Goal: Task Accomplishment & Management: Use online tool/utility

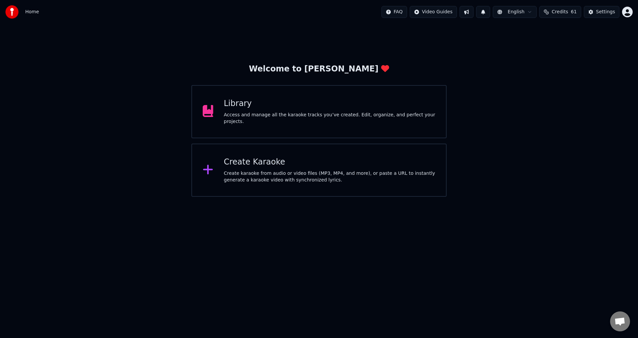
click at [284, 165] on div "Create Karaoke" at bounding box center [330, 162] width 212 height 11
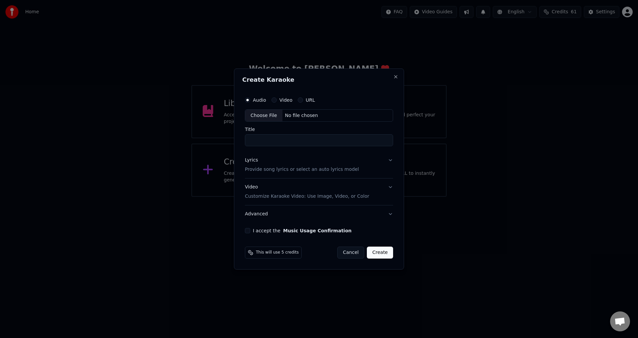
click at [265, 113] on div "Choose File" at bounding box center [263, 116] width 37 height 12
type input "**********"
click at [388, 158] on button "Lyrics Provide song lyrics or select an auto lyrics model" at bounding box center [319, 165] width 151 height 27
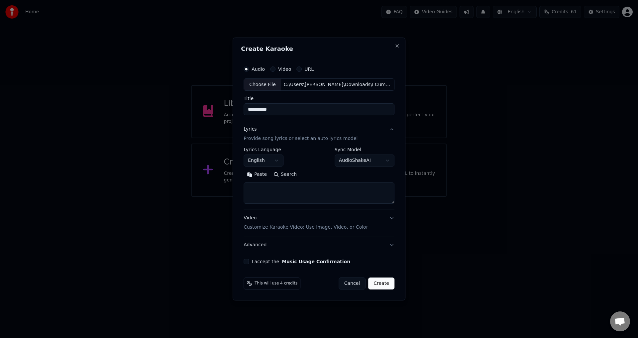
click at [287, 171] on button "Search" at bounding box center [285, 175] width 30 height 11
type textarea "**********"
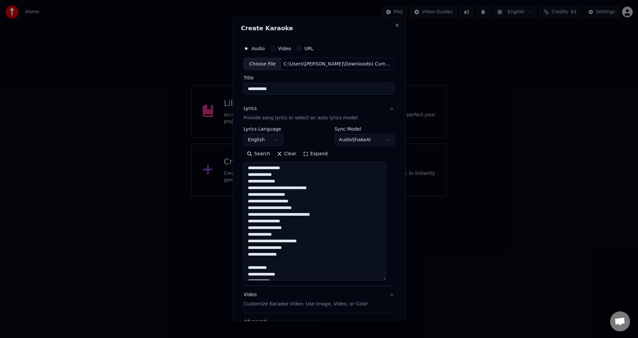
drag, startPoint x: 389, startPoint y: 199, endPoint x: 385, endPoint y: 272, distance: 72.9
click at [385, 274] on textarea at bounding box center [315, 221] width 143 height 119
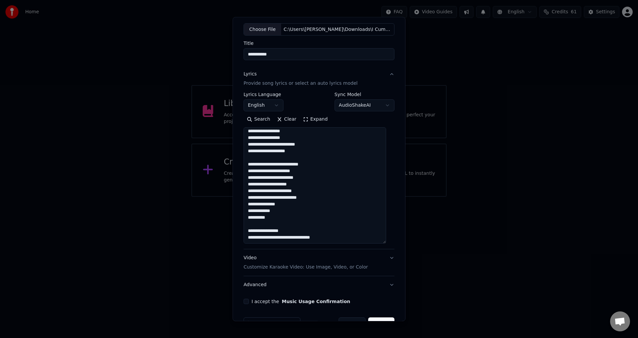
scroll to position [54, 0]
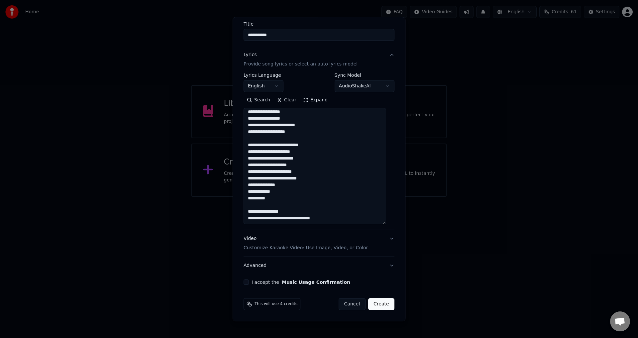
click at [379, 240] on button "Video Customize Karaoke Video: Use Image, Video, or Color" at bounding box center [319, 243] width 151 height 27
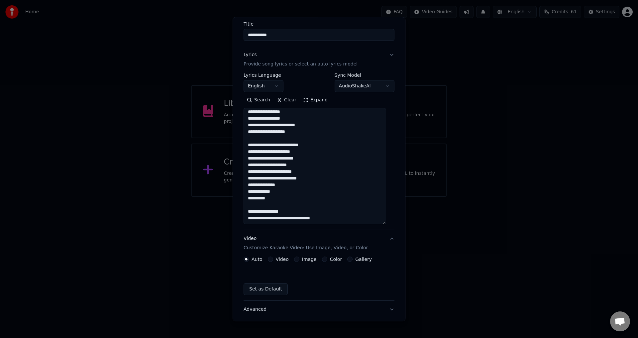
scroll to position [0, 0]
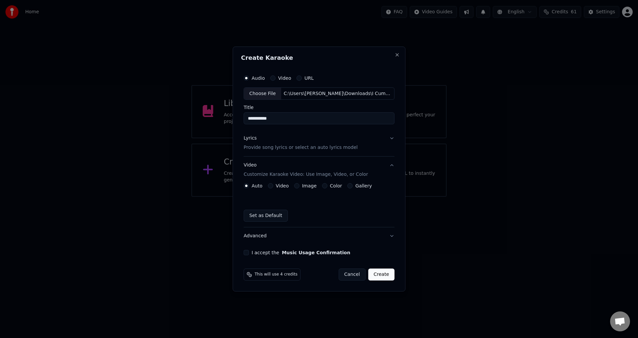
click at [302, 183] on div "Image" at bounding box center [305, 185] width 23 height 5
click at [296, 186] on button "Image" at bounding box center [296, 185] width 5 height 5
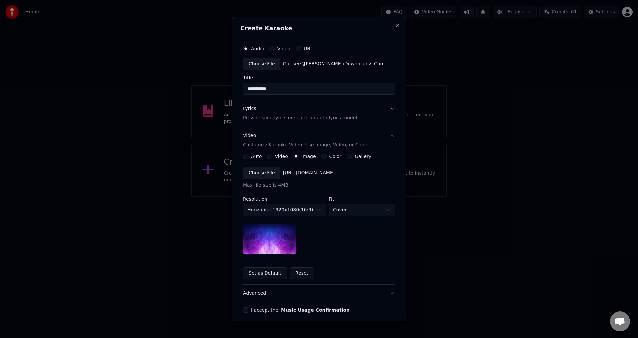
click at [255, 172] on div "Choose File" at bounding box center [261, 174] width 37 height 12
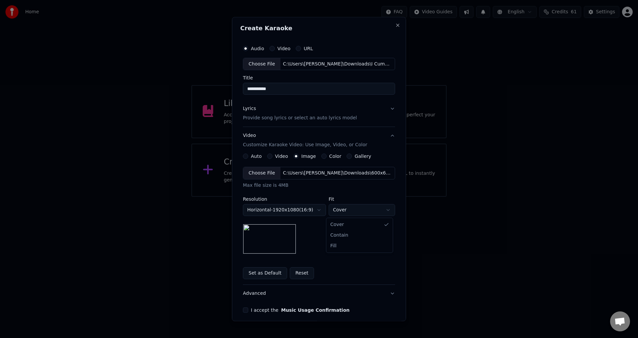
click at [341, 197] on body "**********" at bounding box center [319, 98] width 638 height 197
select select "*******"
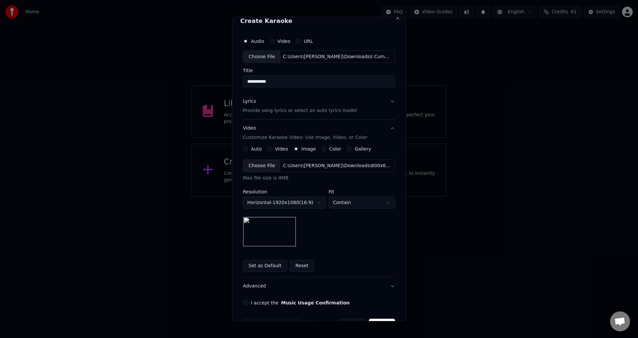
scroll to position [28, 0]
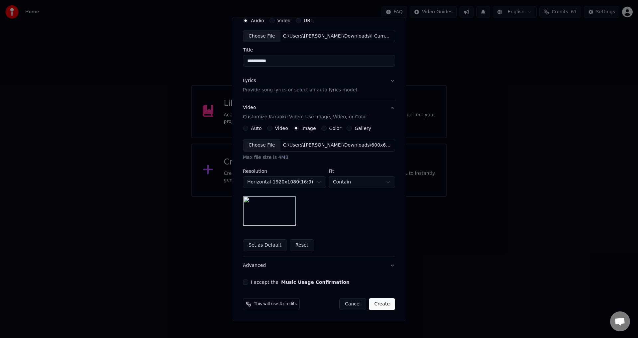
click at [243, 285] on button "I accept the Music Usage Confirmation" at bounding box center [245, 282] width 5 height 5
click at [381, 304] on button "Create" at bounding box center [382, 305] width 26 height 12
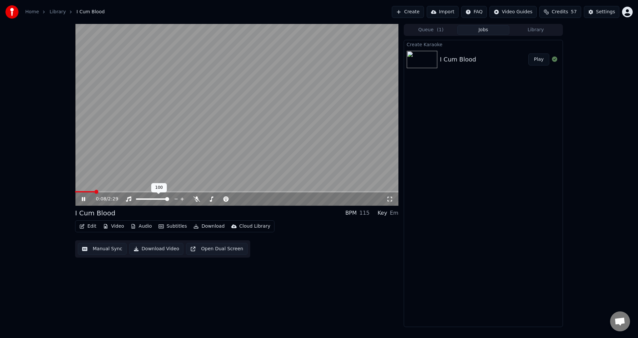
click at [155, 199] on span at bounding box center [152, 198] width 33 height 1
click at [253, 281] on div "0:16 / 2:29 I Cum Blood BPM 115 Key Em Edit Video Audio Subtitles Download Clou…" at bounding box center [237, 175] width 324 height 303
click at [258, 196] on div at bounding box center [256, 199] width 54 height 7
click at [257, 198] on div at bounding box center [256, 199] width 54 height 7
click at [259, 198] on span at bounding box center [257, 199] width 4 height 4
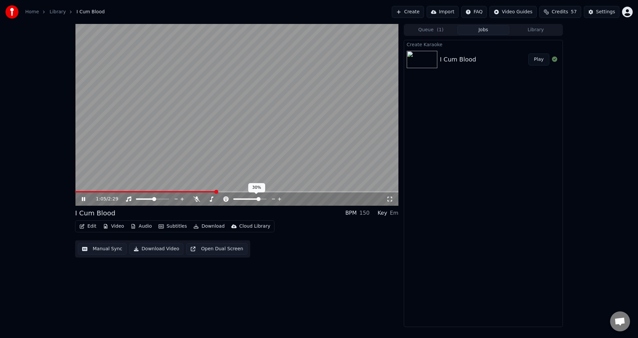
click at [257, 197] on span at bounding box center [259, 199] width 4 height 4
click at [273, 197] on icon at bounding box center [274, 199] width 6 height 7
click at [274, 199] on icon at bounding box center [274, 199] width 6 height 7
click at [268, 198] on div "1:08 / 2:29" at bounding box center [241, 199] width 291 height 7
click at [272, 199] on icon at bounding box center [274, 199] width 6 height 7
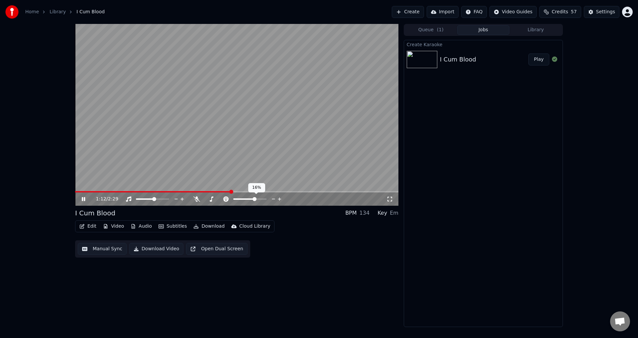
click at [272, 197] on icon at bounding box center [274, 199] width 6 height 7
click at [273, 196] on icon at bounding box center [274, 199] width 6 height 7
click at [273, 198] on icon at bounding box center [274, 199] width 6 height 7
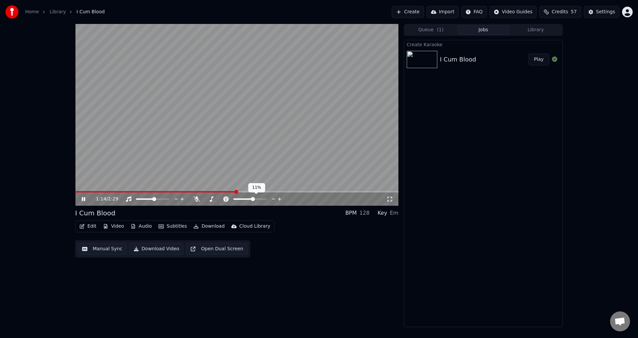
click at [273, 197] on icon at bounding box center [274, 199] width 6 height 7
click at [196, 197] on icon at bounding box center [197, 198] width 7 height 5
click at [212, 198] on icon at bounding box center [212, 198] width 4 height 5
click at [213, 199] on icon at bounding box center [211, 198] width 7 height 5
click at [210, 197] on icon at bounding box center [211, 198] width 7 height 5
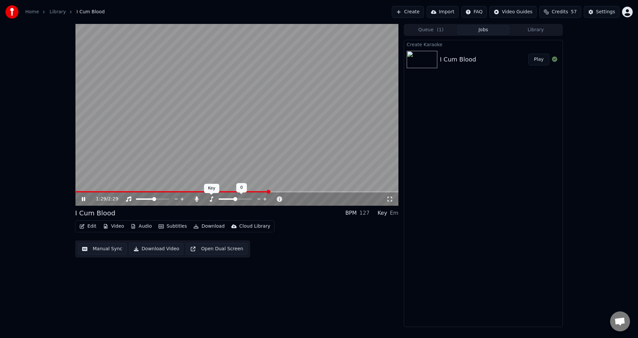
click at [210, 199] on icon at bounding box center [211, 198] width 7 height 5
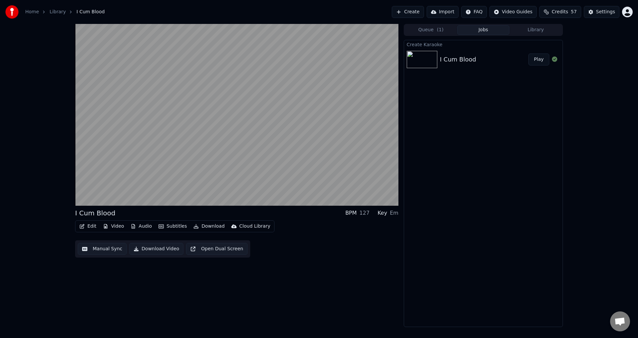
click at [105, 245] on button "Manual Sync" at bounding box center [102, 249] width 49 height 12
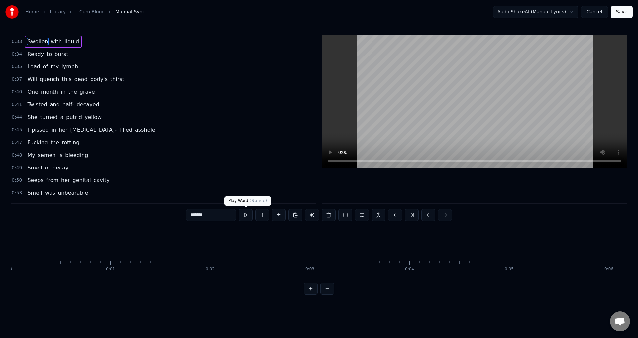
click at [246, 214] on button at bounding box center [246, 215] width 14 height 12
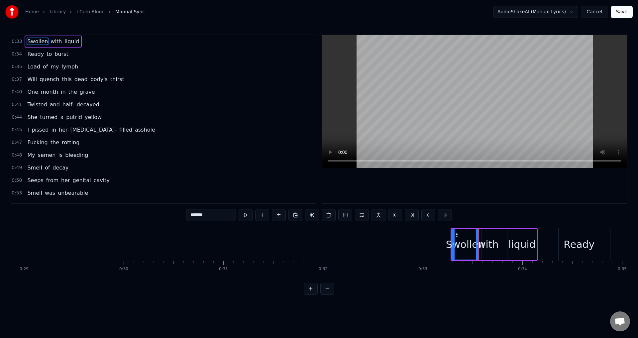
scroll to position [0, 3314]
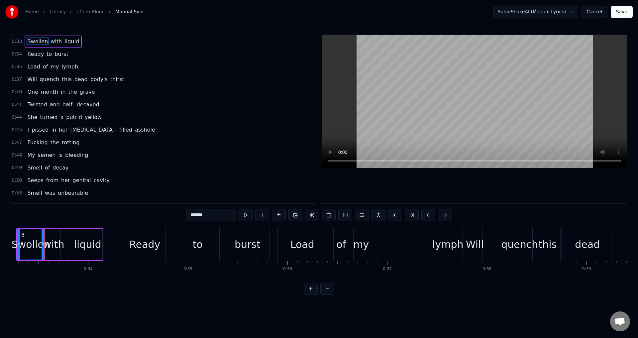
click at [247, 214] on button at bounding box center [246, 215] width 14 height 12
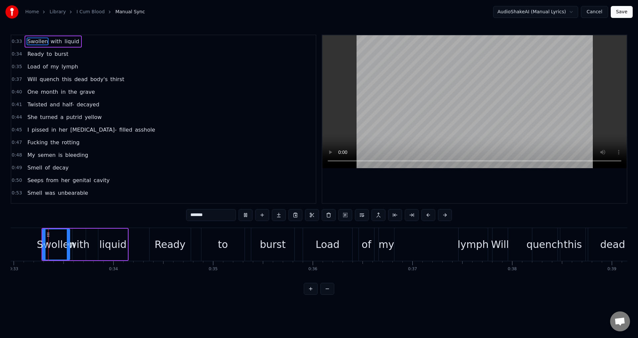
scroll to position [0, 3286]
click at [243, 214] on button at bounding box center [246, 215] width 14 height 12
click at [110, 244] on div "liquid" at bounding box center [115, 244] width 27 height 15
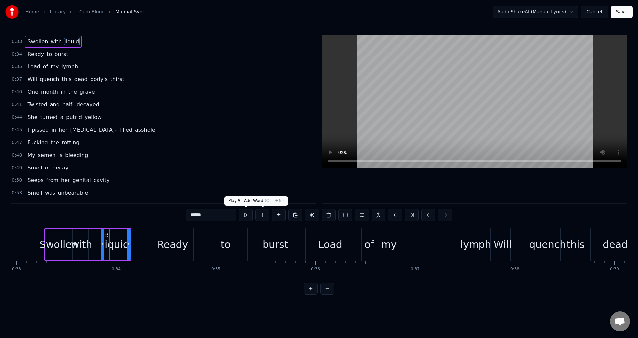
click at [244, 215] on button at bounding box center [246, 215] width 14 height 12
click at [178, 239] on div "Ready" at bounding box center [172, 244] width 31 height 15
type input "*****"
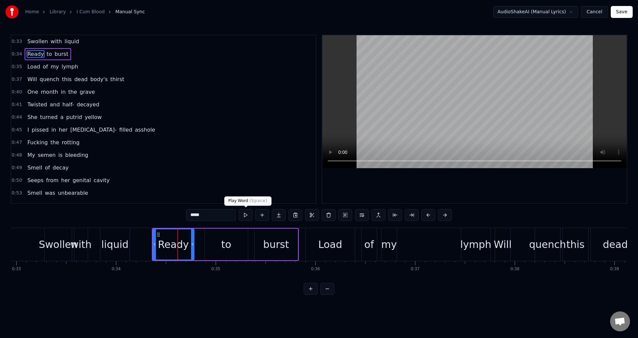
click at [247, 215] on button at bounding box center [246, 215] width 14 height 12
click at [591, 7] on button "Cancel" at bounding box center [594, 12] width 27 height 12
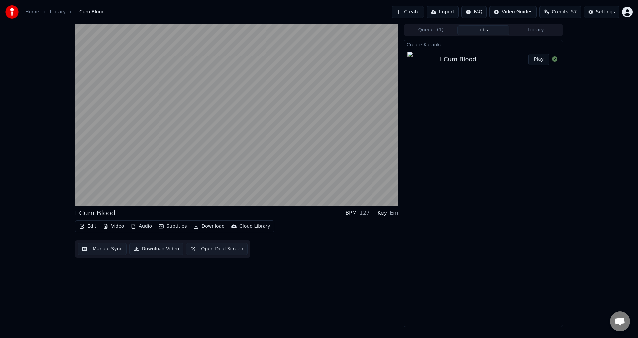
click at [87, 224] on button "Edit" at bounding box center [88, 226] width 22 height 9
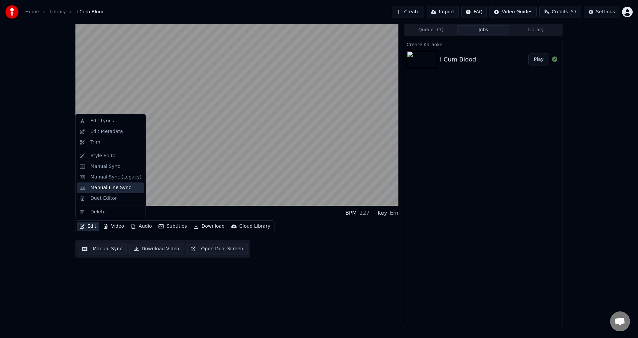
click at [122, 190] on div "Manual Line Sync" at bounding box center [110, 188] width 41 height 7
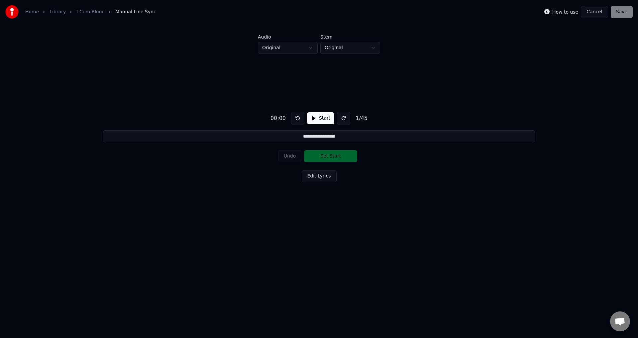
click at [322, 121] on button "Start" at bounding box center [320, 118] width 27 height 12
click at [322, 178] on button "Edit Lyrics" at bounding box center [319, 176] width 35 height 12
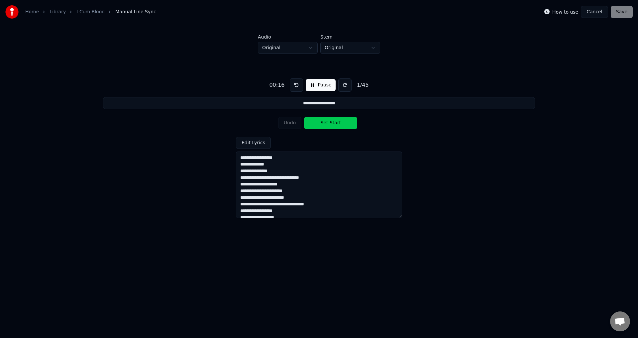
click at [326, 121] on button "Set Start" at bounding box center [330, 123] width 53 height 12
click at [342, 121] on button "Set End" at bounding box center [330, 123] width 53 height 12
click at [289, 124] on button "Undo" at bounding box center [290, 123] width 24 height 12
click at [287, 127] on button "Undo" at bounding box center [290, 123] width 24 height 12
click at [329, 122] on button "Set Start" at bounding box center [330, 123] width 53 height 12
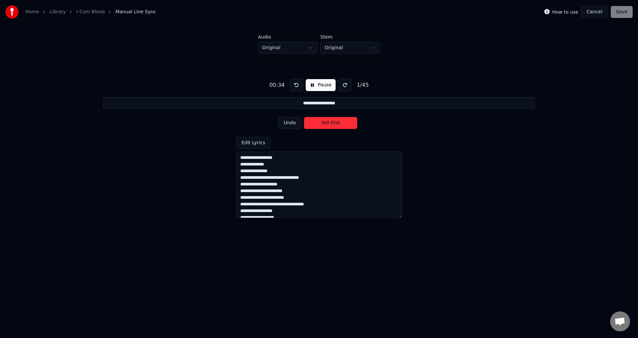
click at [330, 124] on button "Set End" at bounding box center [330, 123] width 53 height 12
click at [332, 126] on button "Set Start" at bounding box center [330, 123] width 53 height 12
click at [332, 125] on button "Set End" at bounding box center [330, 123] width 53 height 12
click at [294, 125] on button "Undo" at bounding box center [290, 123] width 24 height 12
click at [290, 123] on button "Undo" at bounding box center [290, 123] width 24 height 12
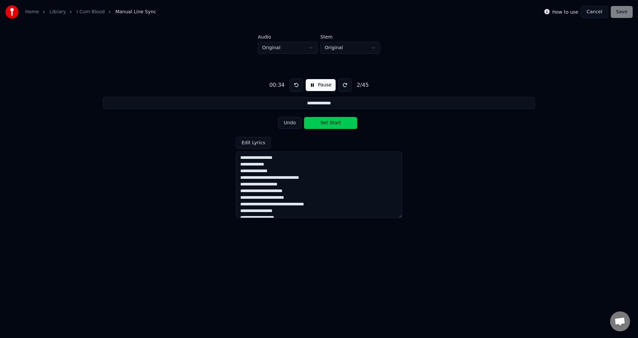
click at [290, 123] on button "Undo" at bounding box center [290, 123] width 24 height 12
type input "**********"
click at [287, 124] on button "Undo" at bounding box center [290, 123] width 24 height 12
click at [289, 123] on div "Undo Set Start" at bounding box center [319, 122] width 82 height 17
click at [597, 10] on button "Cancel" at bounding box center [594, 12] width 27 height 12
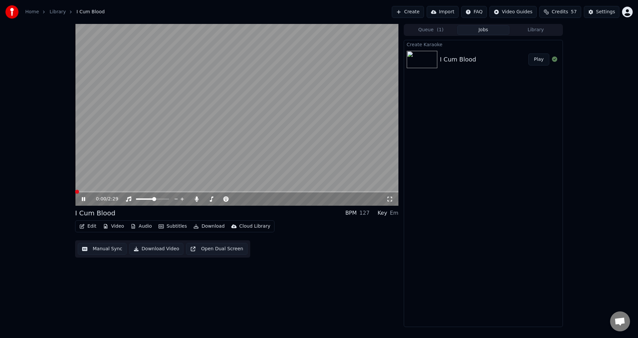
drag, startPoint x: 85, startPoint y: 199, endPoint x: 78, endPoint y: 203, distance: 8.3
click at [84, 200] on icon at bounding box center [88, 198] width 16 height 5
